Goal: Information Seeking & Learning: Learn about a topic

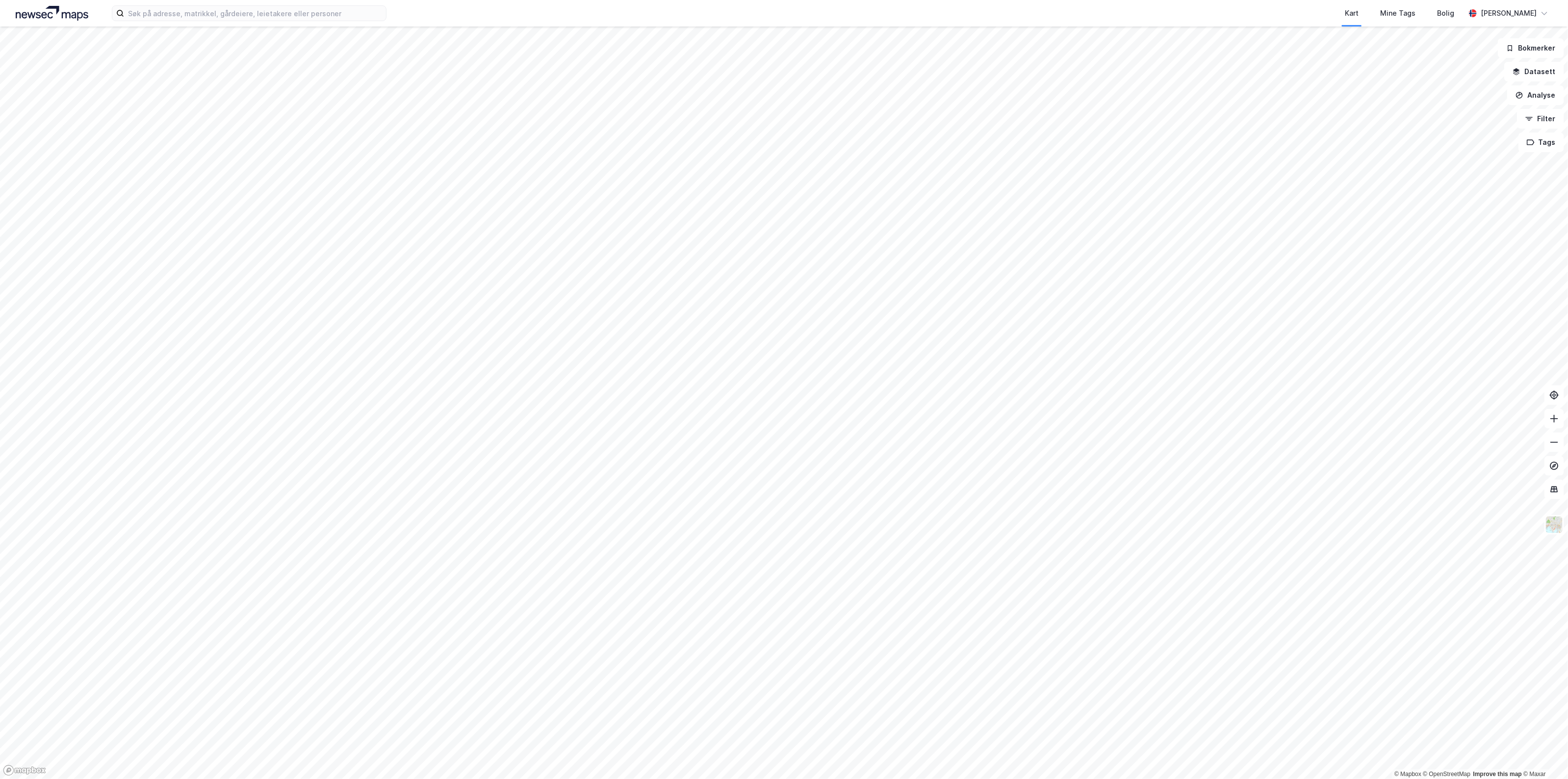
click at [903, 3] on div "Kart Mine Tags Bolig [PERSON_NAME] © Mapbox © OpenStreetMap Improve this map © …" at bounding box center [784, 389] width 1568 height 779
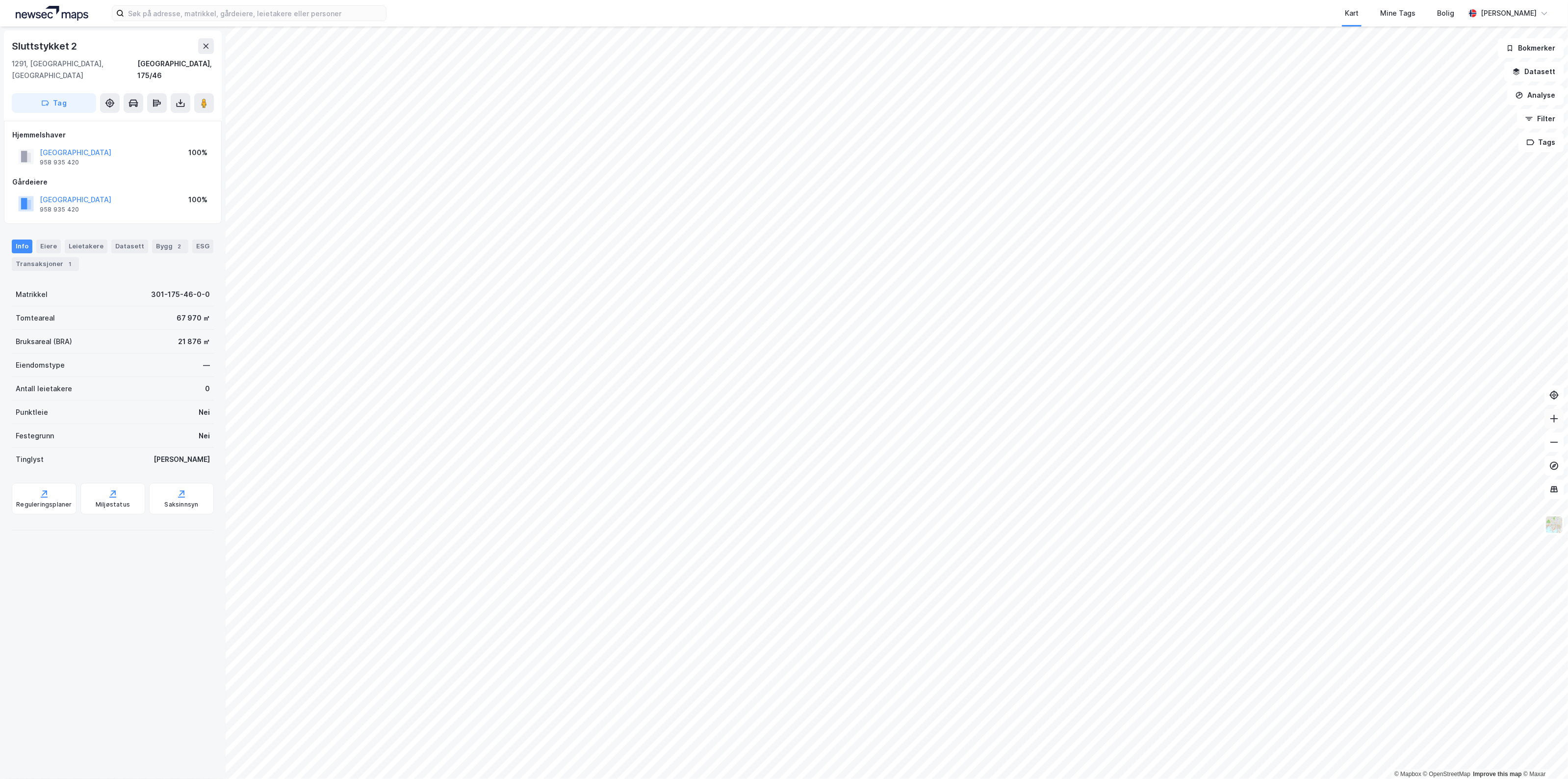
click at [1555, 420] on icon at bounding box center [1554, 418] width 10 height 10
click at [1548, 449] on button at bounding box center [1554, 442] width 20 height 20
click at [1553, 461] on icon at bounding box center [1554, 465] width 10 height 10
click at [1555, 491] on icon at bounding box center [1555, 489] width 8 height 6
